Goal: Task Accomplishment & Management: Manage account settings

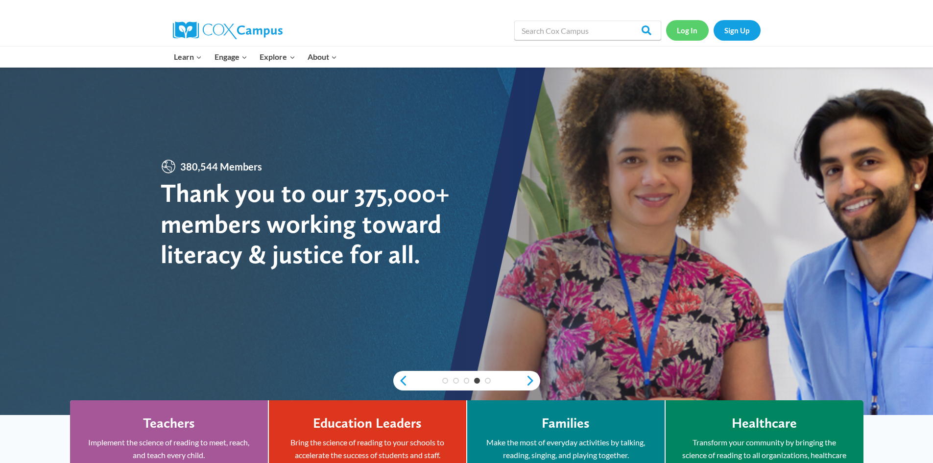
click at [689, 33] on link "Log In" at bounding box center [687, 30] width 43 height 20
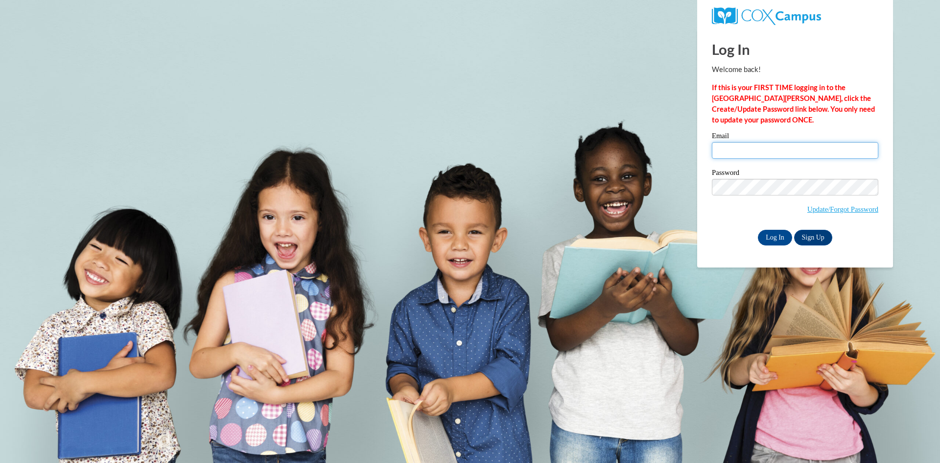
click at [736, 147] on input "Email" at bounding box center [795, 150] width 167 height 17
type input "crisgm321@gmail.com"
click at [777, 233] on input "Log In" at bounding box center [775, 238] width 34 height 16
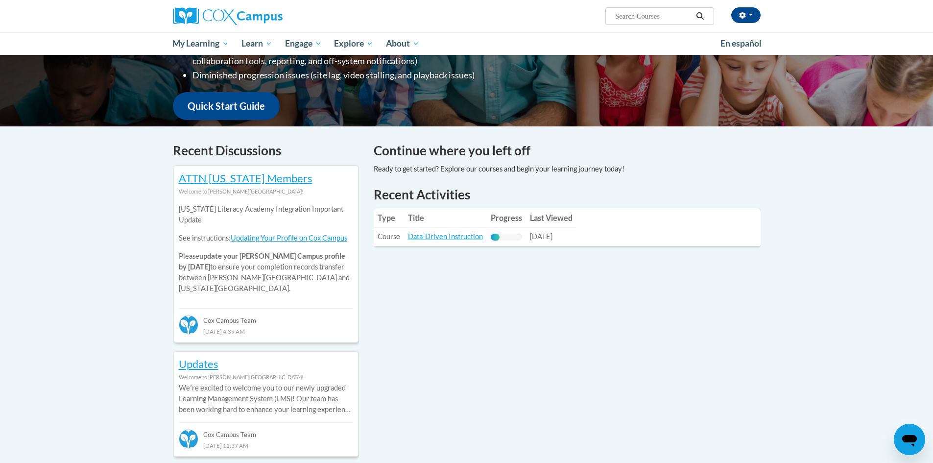
scroll to position [218, 0]
